Goal: Information Seeking & Learning: Learn about a topic

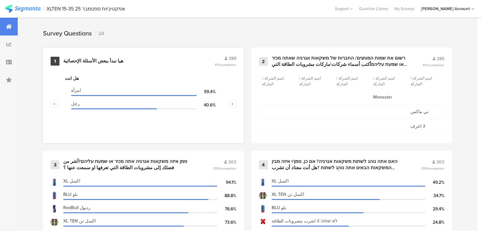
scroll to position [280, 0]
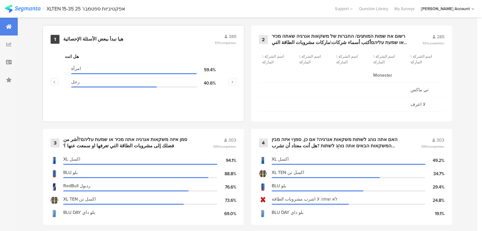
click at [64, 38] on div "هيا نبدأ ببعض الأسئلة الإحصائية" at bounding box center [93, 39] width 60 height 6
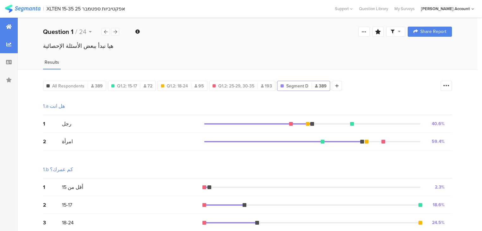
click at [11, 23] on div at bounding box center [9, 27] width 18 height 18
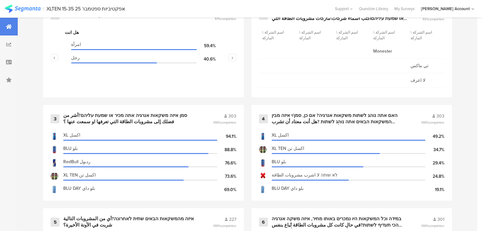
scroll to position [253, 0]
